Goal: Transaction & Acquisition: Purchase product/service

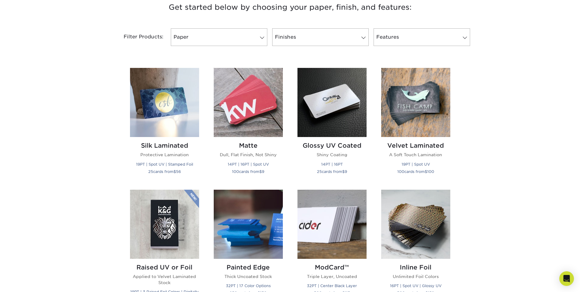
scroll to position [244, 0]
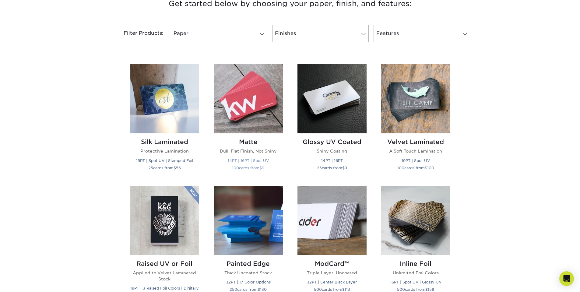
click at [240, 109] on img at bounding box center [248, 98] width 69 height 69
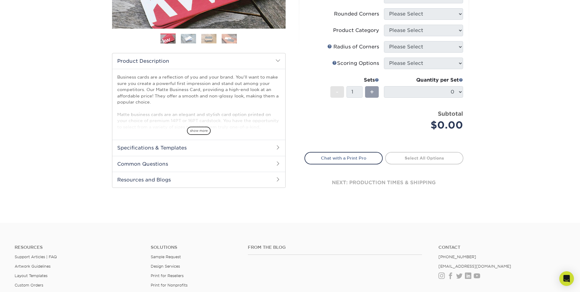
scroll to position [152, 0]
click at [203, 130] on span "show more" at bounding box center [199, 130] width 24 height 8
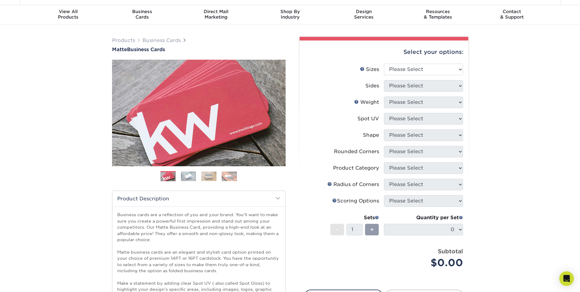
scroll to position [0, 0]
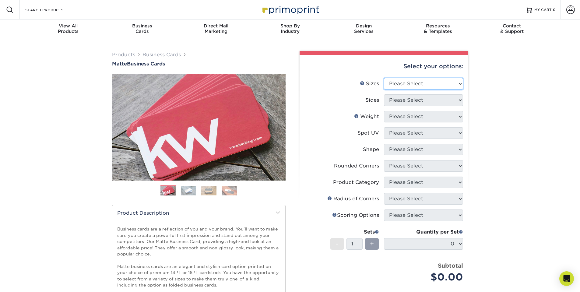
click at [412, 87] on select "Please Select 1.5" x 3.5" - Mini 1.75" x 3.5" - Mini 2" x 2" - Square 2" x 3" -…" at bounding box center [423, 84] width 79 height 12
select select "2.00x3.50"
click at [384, 78] on select "Please Select 1.5" x 3.5" - Mini 1.75" x 3.5" - Mini 2" x 2" - Square 2" x 3" -…" at bounding box center [423, 84] width 79 height 12
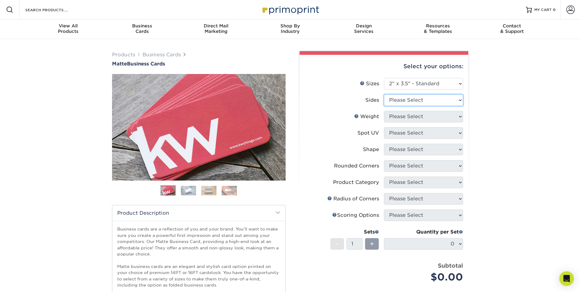
click at [414, 101] on select "Please Select Print Both Sides Print Front Only" at bounding box center [423, 100] width 79 height 12
select select "13abbda7-1d64-4f25-8bb2-c179b224825d"
click at [384, 94] on select "Please Select Print Both Sides Print Front Only" at bounding box center [423, 100] width 79 height 12
click at [416, 119] on select "Please Select 16PT 14PT" at bounding box center [423, 117] width 79 height 12
select select "16PT"
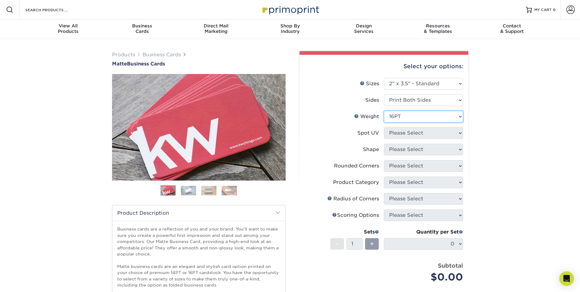
click at [384, 111] on select "Please Select 16PT 14PT" at bounding box center [423, 117] width 79 height 12
click at [422, 123] on li "Weight Help Weight Please Select 16PT 14PT" at bounding box center [384, 119] width 158 height 16
click at [425, 133] on select "Please Select No Spot UV Front and Back (Both Sides) Front Only Back Only" at bounding box center [423, 133] width 79 height 12
select select "3"
click at [384, 127] on select "Please Select No Spot UV Front and Back (Both Sides) Front Only Back Only" at bounding box center [423, 133] width 79 height 12
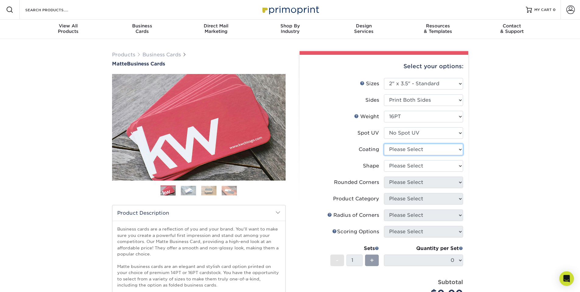
click at [424, 150] on select at bounding box center [423, 150] width 79 height 12
